Goal: Information Seeking & Learning: Find specific page/section

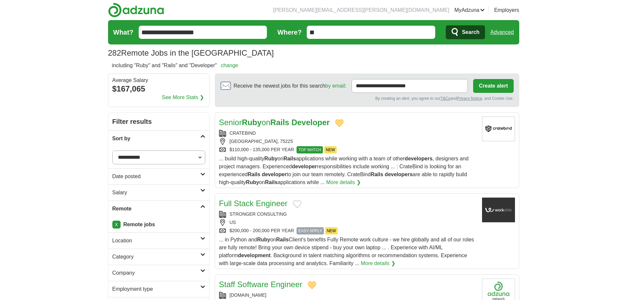
click at [150, 180] on h2 "Date posted" at bounding box center [156, 177] width 88 height 8
click at [131, 194] on link "Last 24 hours" at bounding box center [158, 192] width 93 height 8
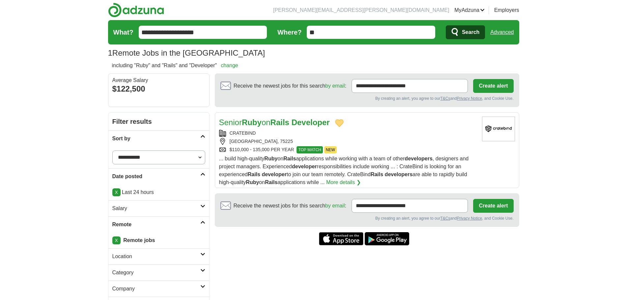
click at [376, 139] on div "[GEOGRAPHIC_DATA], 75225" at bounding box center [348, 141] width 258 height 7
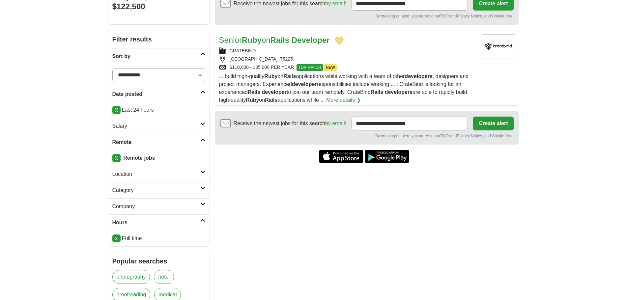
scroll to position [33, 0]
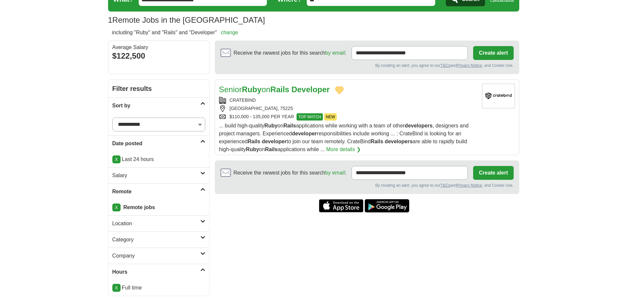
click at [576, 89] on body "jeff.lee.1991@outlook.com MyAdzuna Alerts Favorites Resumes ApplyIQ Preferences…" at bounding box center [313, 288] width 627 height 643
click at [588, 47] on body "jeff.lee.1991@outlook.com MyAdzuna Alerts Favorites Resumes ApplyIQ Preferences…" at bounding box center [313, 288] width 627 height 643
click at [593, 116] on body "jeff.lee.1991@outlook.com MyAdzuna Alerts Favorites Resumes ApplyIQ Preferences…" at bounding box center [313, 288] width 627 height 643
